Goal: Task Accomplishment & Management: Use online tool/utility

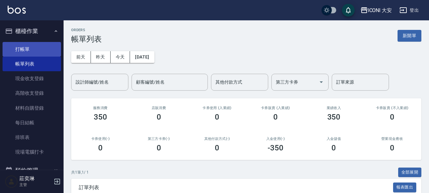
click at [34, 48] on link "打帳單" at bounding box center [32, 49] width 59 height 15
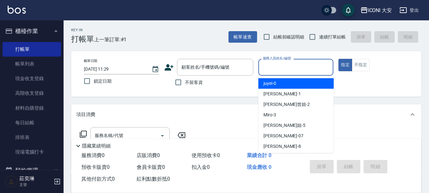
click at [272, 70] on input "服務人員姓名/編號" at bounding box center [296, 67] width 70 height 11
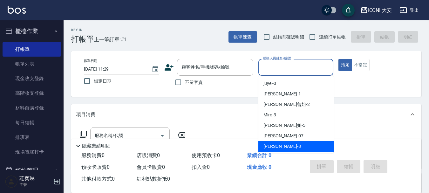
click at [281, 146] on div "Yulisa -8" at bounding box center [296, 146] width 75 height 10
type input "Yulisa-8"
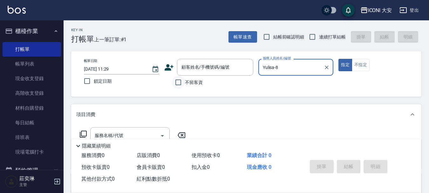
click at [179, 84] on input "不留客資" at bounding box center [178, 82] width 13 height 13
checkbox input "true"
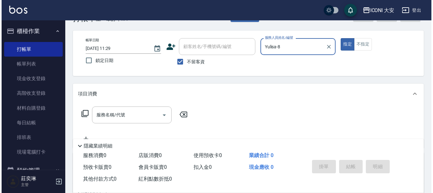
scroll to position [32, 0]
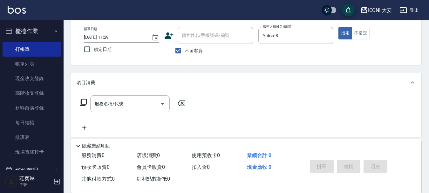
click at [83, 101] on icon at bounding box center [84, 103] width 8 height 8
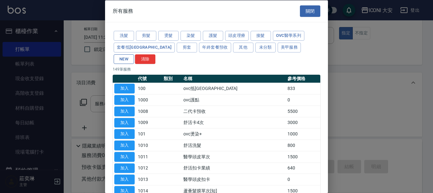
click at [134, 54] on button "NEW" at bounding box center [124, 59] width 20 height 10
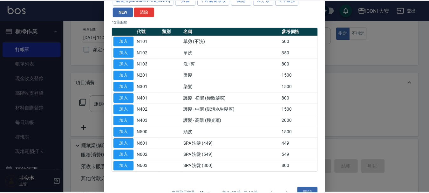
scroll to position [50, 0]
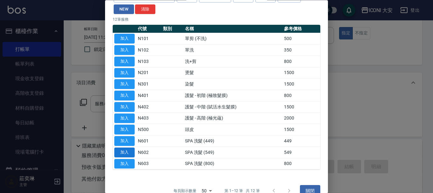
click at [127, 148] on button "加入" at bounding box center [124, 153] width 20 height 10
type input "SPA 洗髮 (549)(N602)"
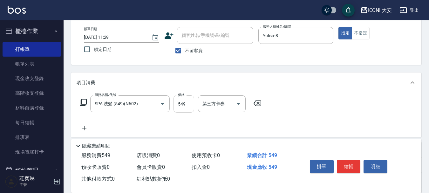
click at [186, 105] on input "549" at bounding box center [184, 103] width 21 height 17
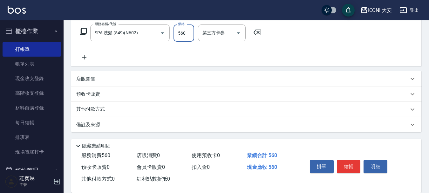
scroll to position [103, 0]
type input "560"
click at [86, 108] on p "其他付款方式" at bounding box center [92, 109] width 32 height 7
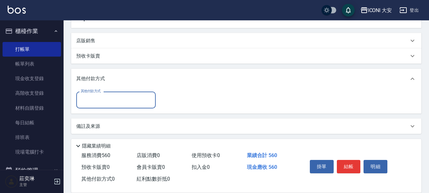
scroll to position [143, 0]
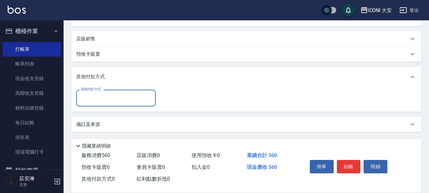
click at [92, 100] on input "其他付款方式" at bounding box center [116, 98] width 74 height 11
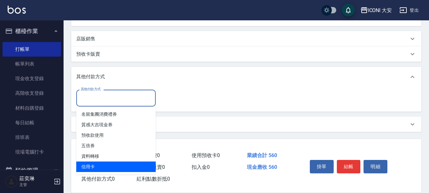
click at [101, 167] on span "信用卡" at bounding box center [116, 167] width 80 height 10
type input "信用卡"
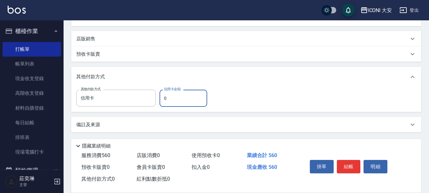
click at [182, 101] on input "0" at bounding box center [184, 98] width 48 height 17
type input "560"
click at [357, 166] on button "結帳" at bounding box center [349, 166] width 24 height 13
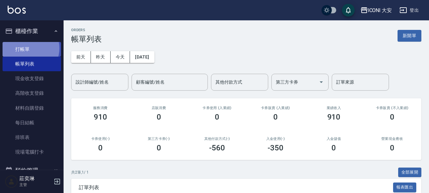
click at [26, 48] on link "打帳單" at bounding box center [32, 49] width 59 height 15
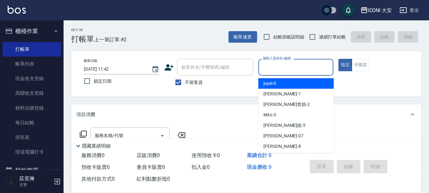
click at [288, 67] on input "服務人員姓名/編號" at bounding box center [296, 67] width 70 height 11
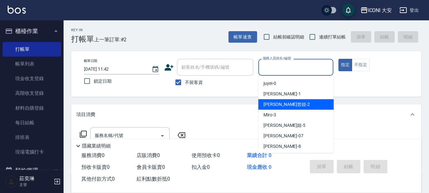
click at [295, 103] on div "[PERSON_NAME]曾姐 -2" at bounding box center [296, 104] width 75 height 10
type input "[PERSON_NAME]曾姐-2"
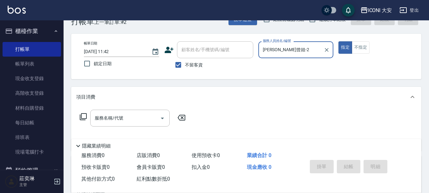
scroll to position [32, 0]
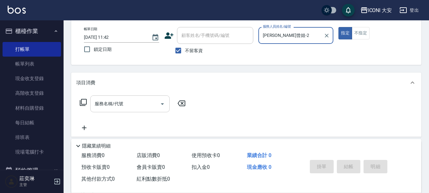
click at [146, 103] on input "服務名稱/代號" at bounding box center [125, 103] width 64 height 11
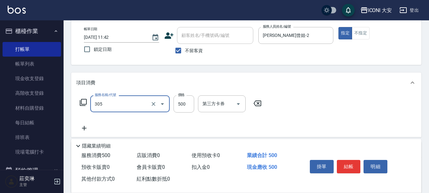
type input "剪髮(305)"
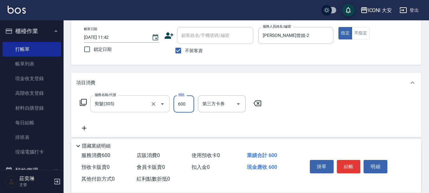
type input "600"
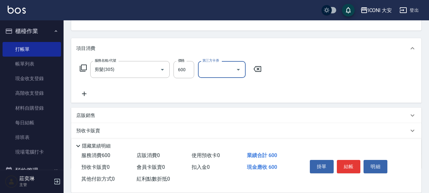
scroll to position [103, 0]
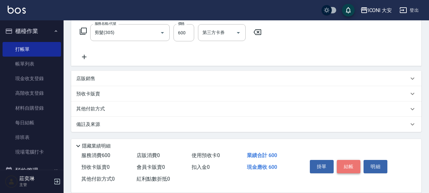
click at [344, 160] on button "結帳" at bounding box center [349, 166] width 24 height 13
